Goal: Find specific page/section: Find specific page/section

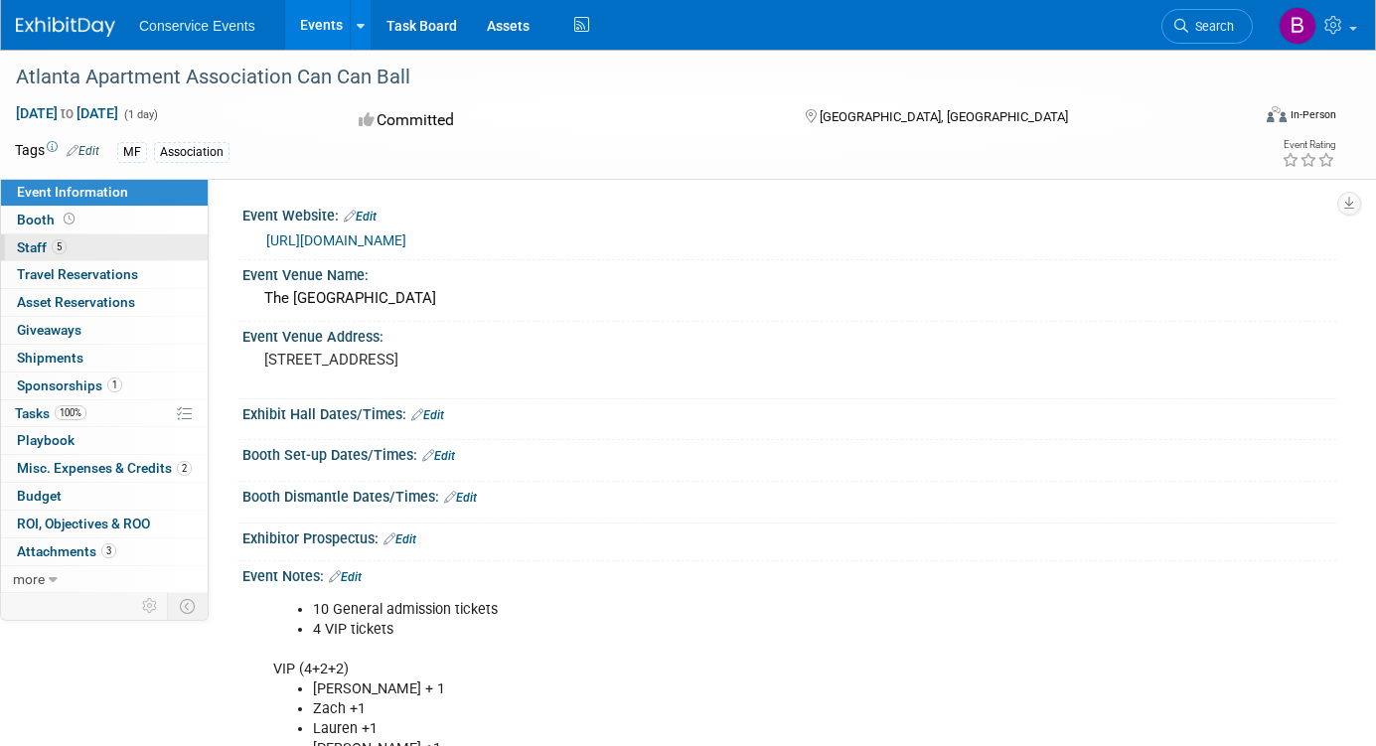
click at [131, 244] on link "5 Staff 5" at bounding box center [104, 247] width 207 height 27
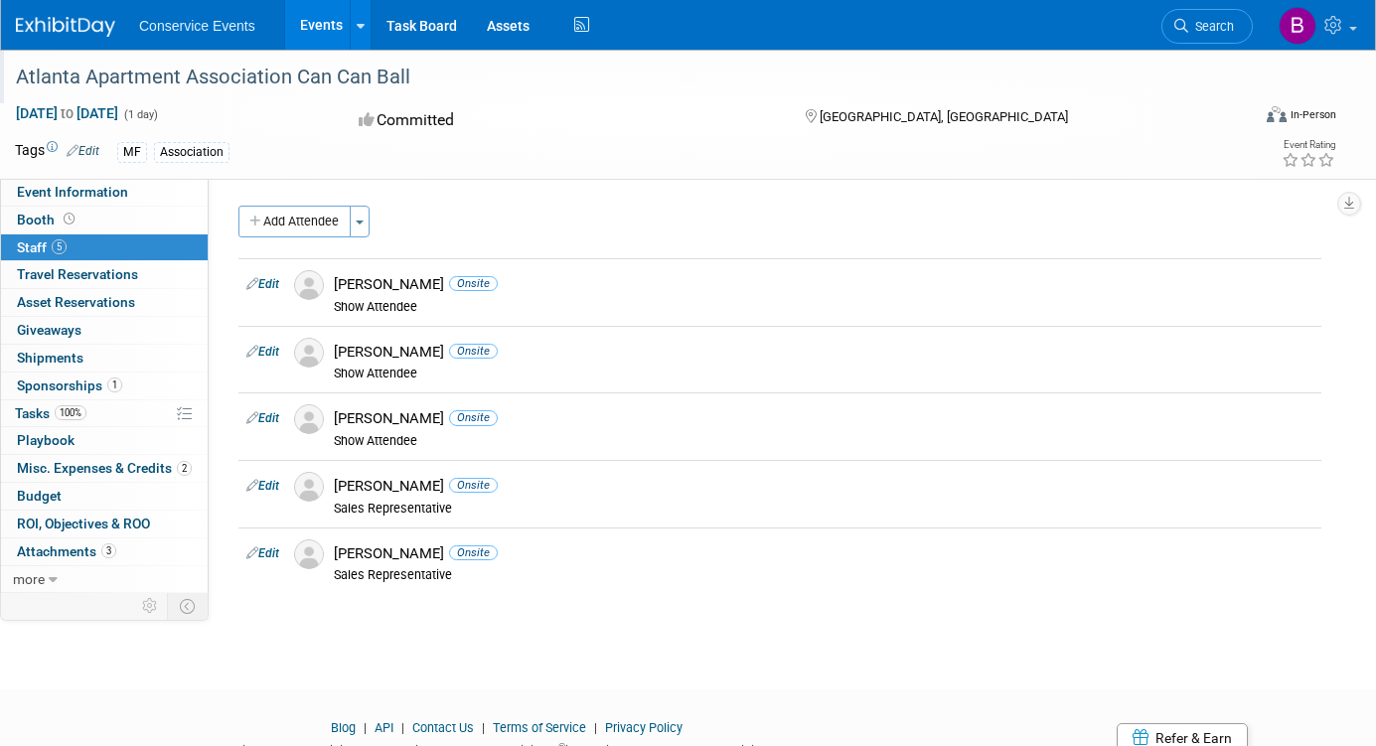
click at [233, 76] on div "Atlanta Apartment Association Can Can Ball" at bounding box center [616, 78] width 1215 height 36
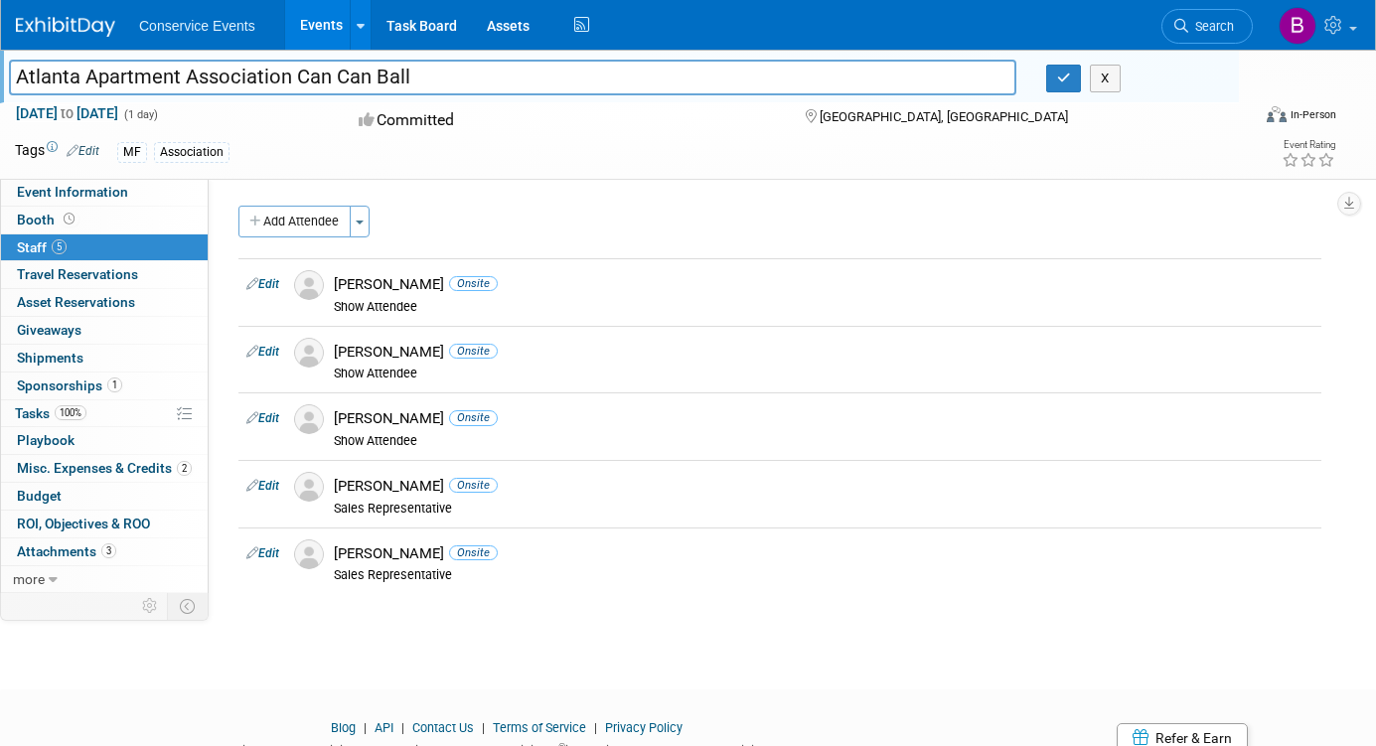
click at [233, 76] on input "Atlanta Apartment Association Can Can Ball" at bounding box center [512, 77] width 1007 height 35
click at [95, 194] on span "Event Information" at bounding box center [72, 192] width 111 height 16
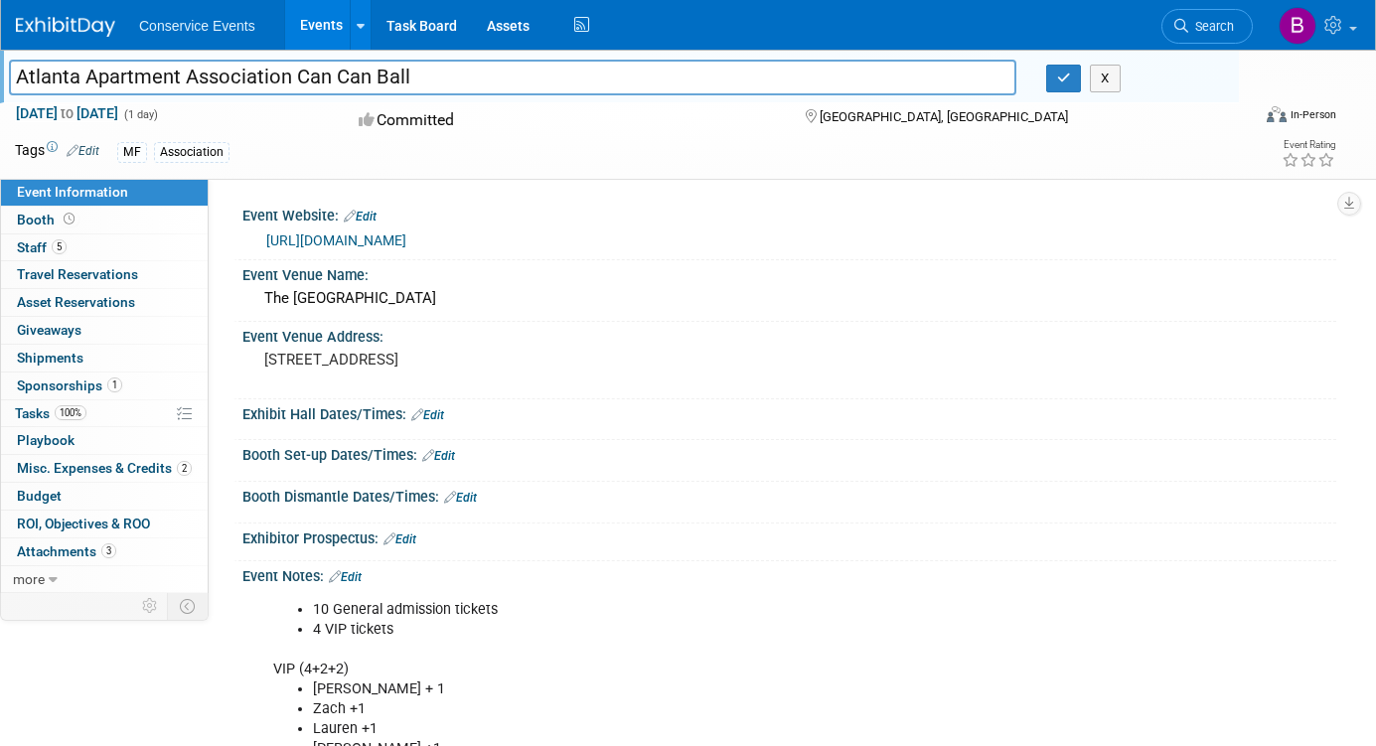
click at [352, 239] on link "https://cancanball.org/?doing_wp_cron=1756999770.2402939796447753906250" at bounding box center [336, 240] width 140 height 16
click at [106, 250] on link "5 Staff 5" at bounding box center [104, 247] width 207 height 27
